Goal: Check status: Check status

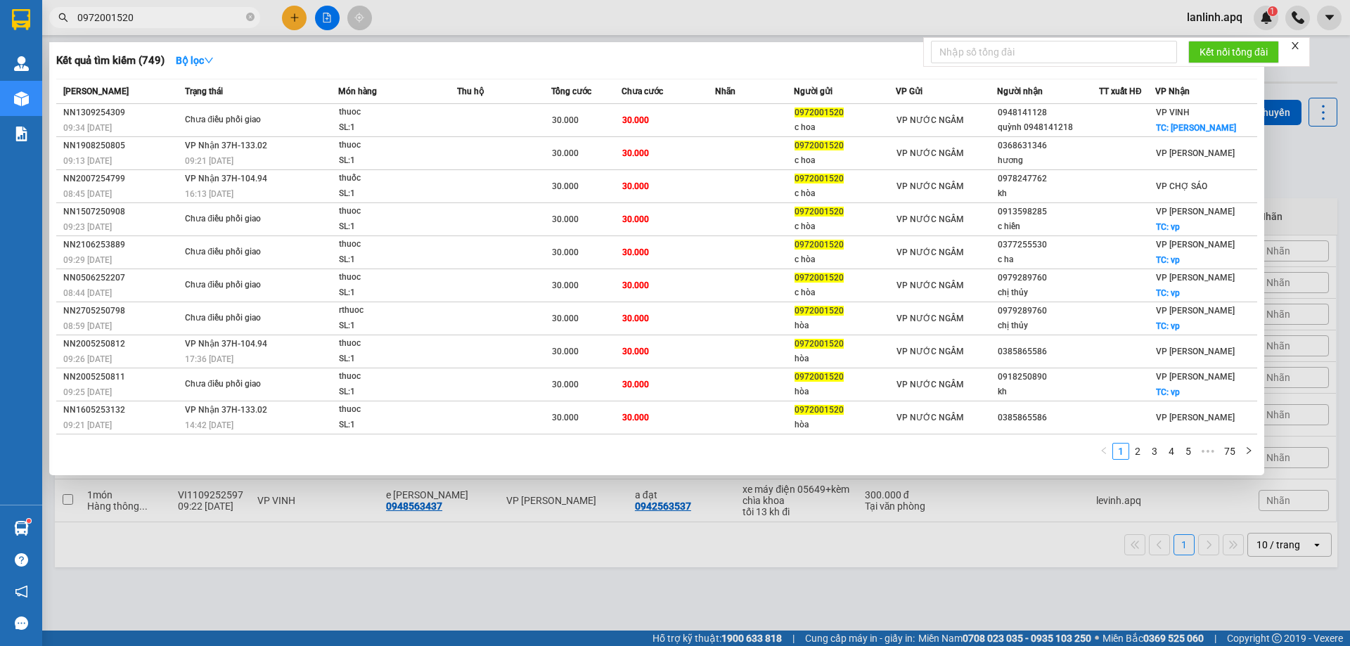
click at [187, 22] on input "0972001520" at bounding box center [160, 17] width 166 height 15
paste input "37503730"
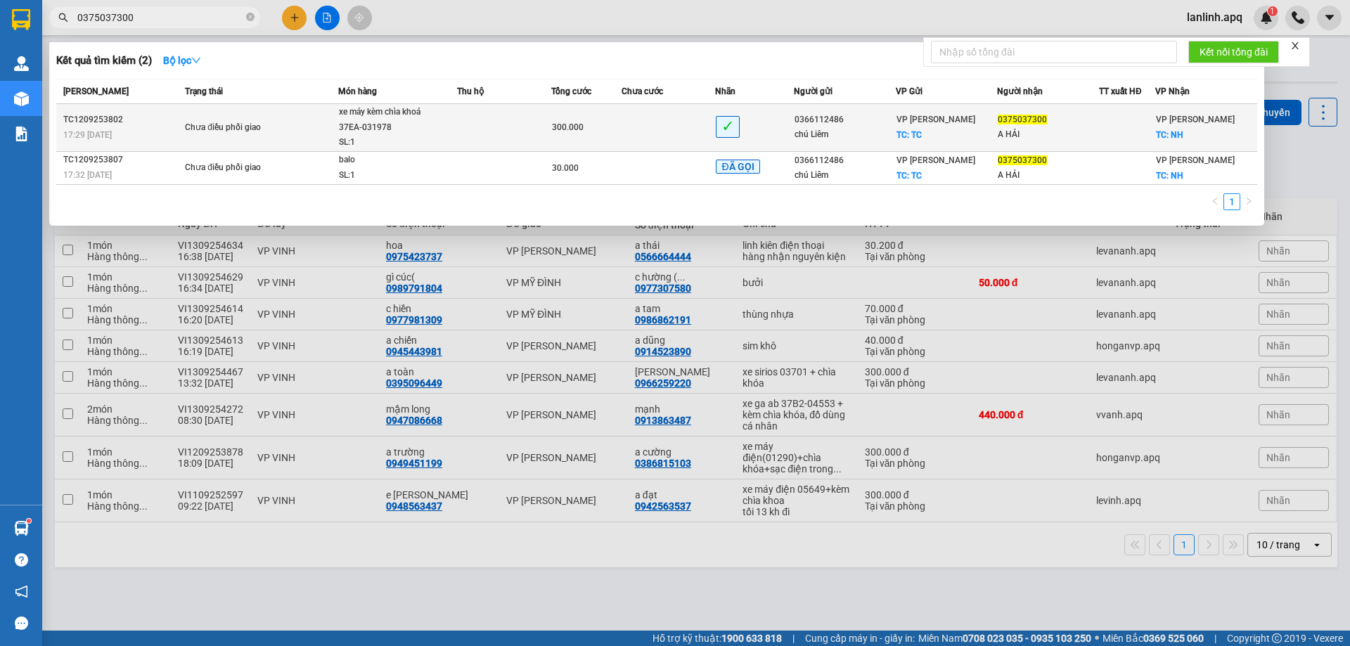
click at [316, 134] on span "Chưa điều phối giao" at bounding box center [261, 127] width 153 height 15
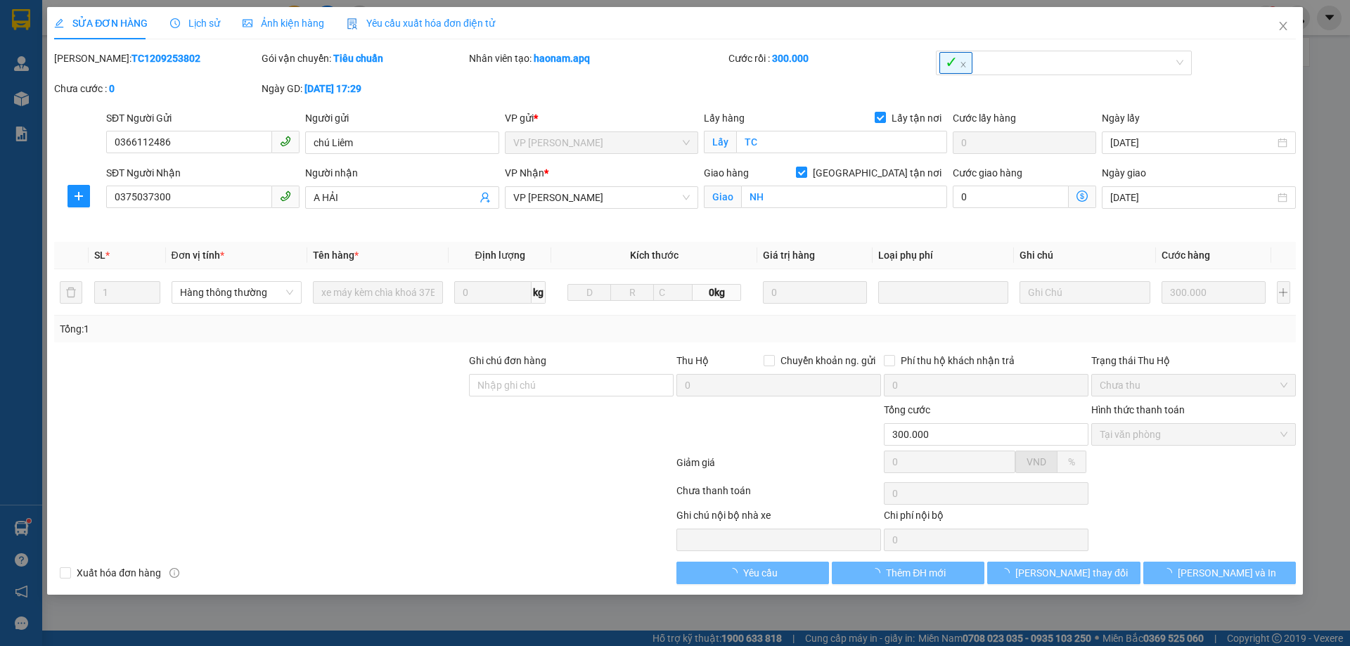
click at [173, 18] on span "Lịch sử" at bounding box center [195, 23] width 50 height 11
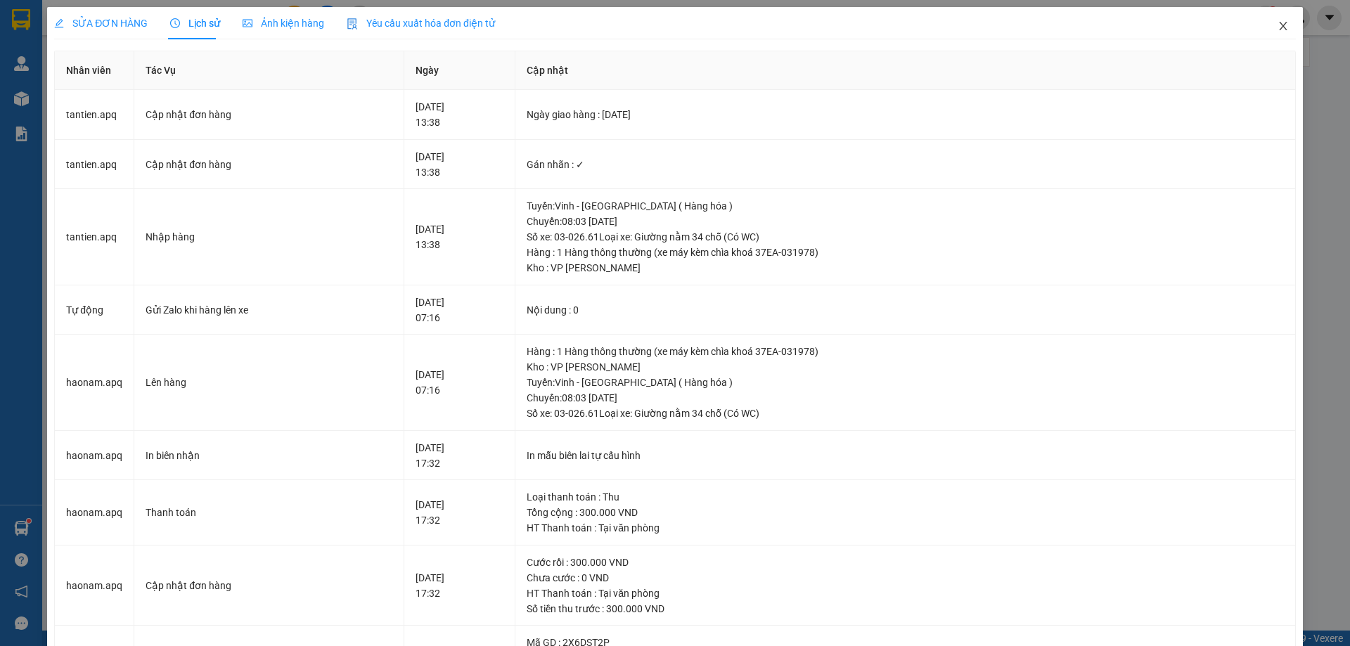
click at [1265, 25] on span "Close" at bounding box center [1282, 26] width 39 height 39
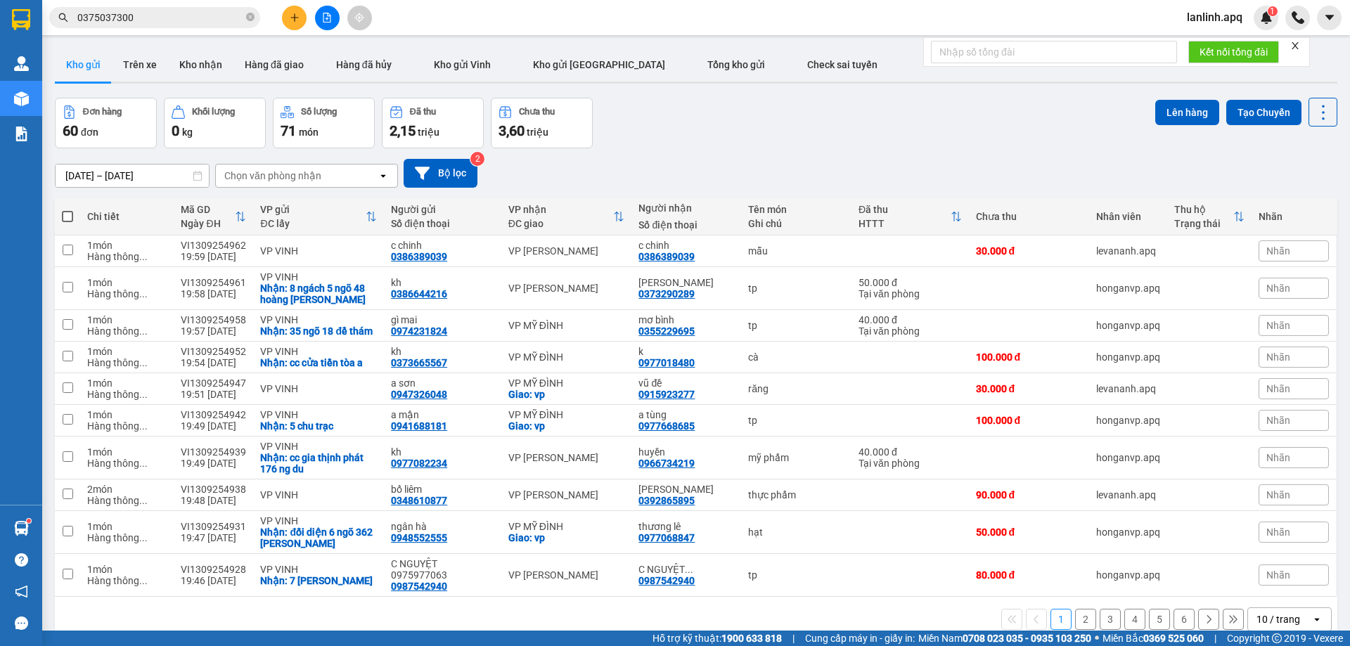
click at [176, 7] on span "0375037300" at bounding box center [154, 17] width 211 height 21
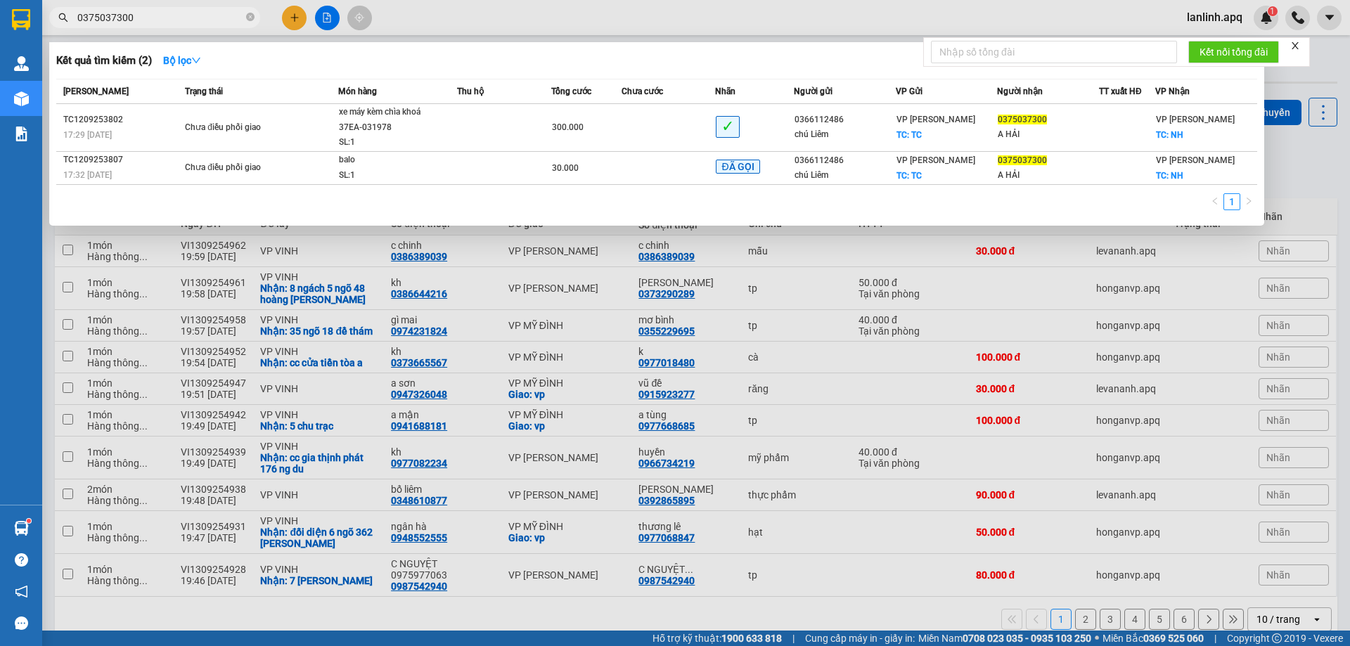
click at [179, 7] on span "0375037300" at bounding box center [154, 17] width 211 height 21
click at [190, 19] on input "0375037300" at bounding box center [160, 17] width 166 height 15
paste input "983629296"
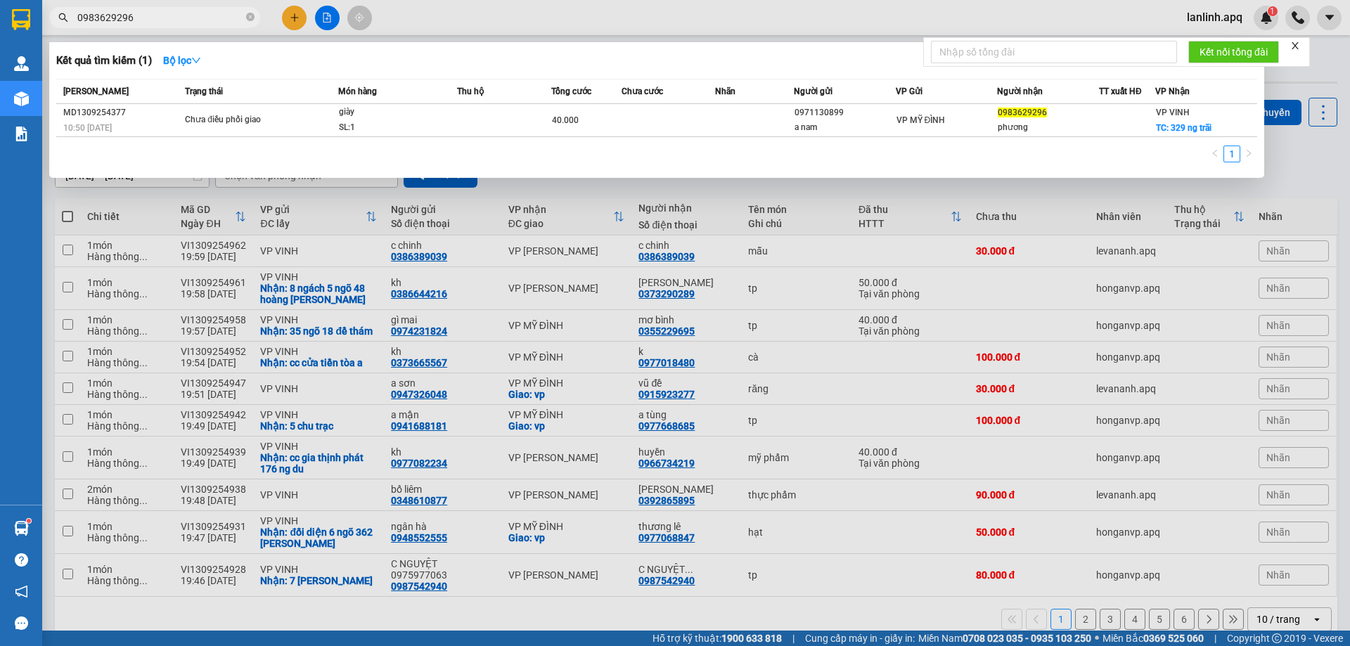
click at [138, 25] on input "0983629296" at bounding box center [160, 17] width 166 height 15
paste input "75525808"
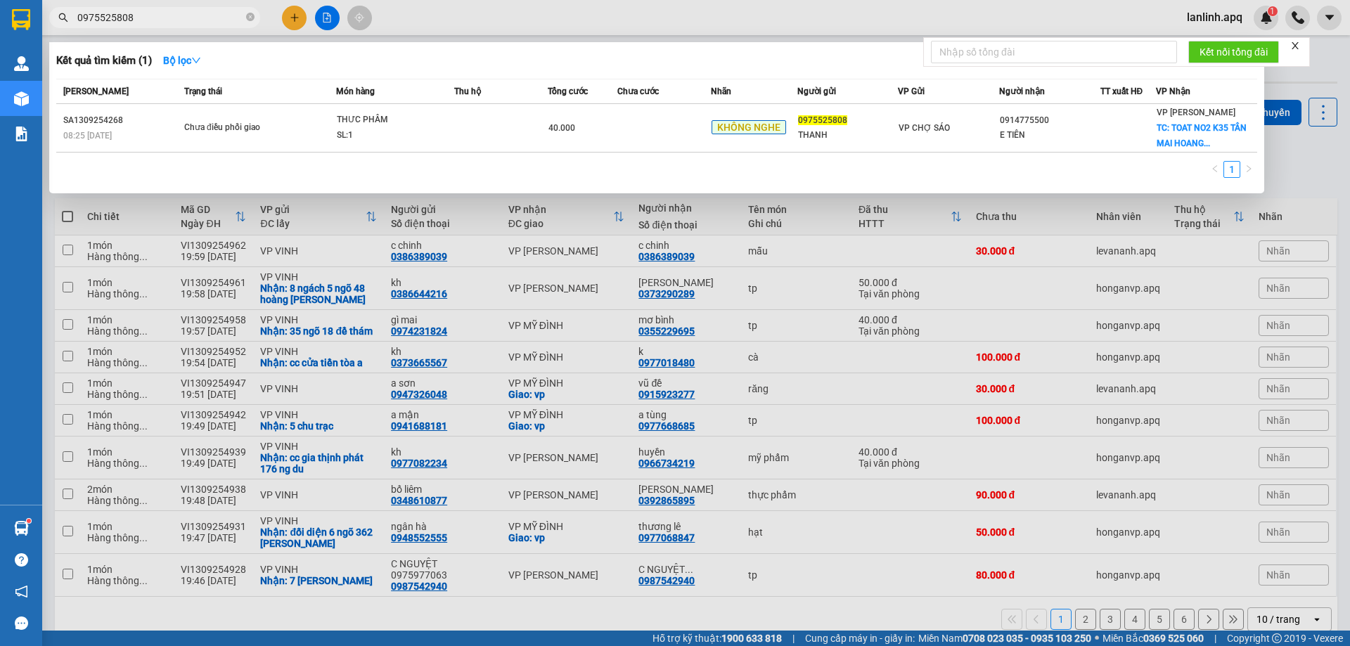
type input "0975525808"
